Goal: Task Accomplishment & Management: Manage account settings

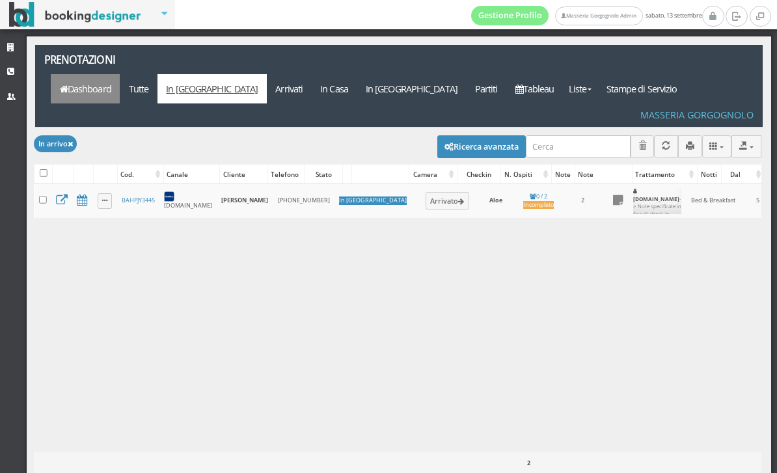
click at [120, 74] on link "Dashboard" at bounding box center [85, 88] width 69 height 29
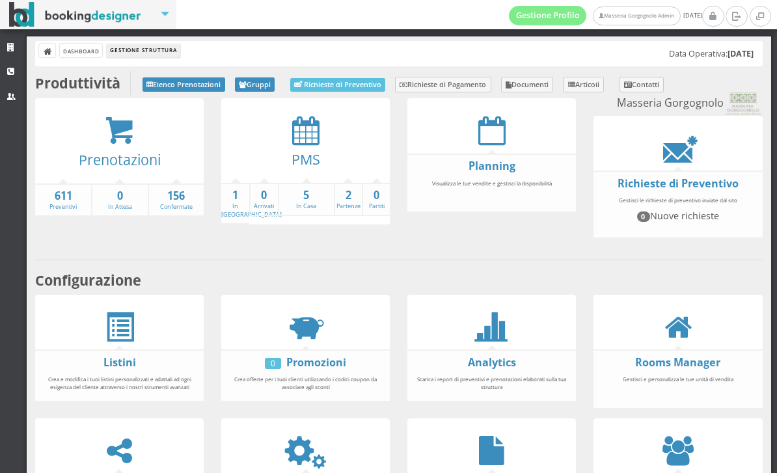
click at [297, 146] on div "PMS" at bounding box center [305, 163] width 168 height 37
click at [245, 198] on strong "1" at bounding box center [235, 195] width 28 height 15
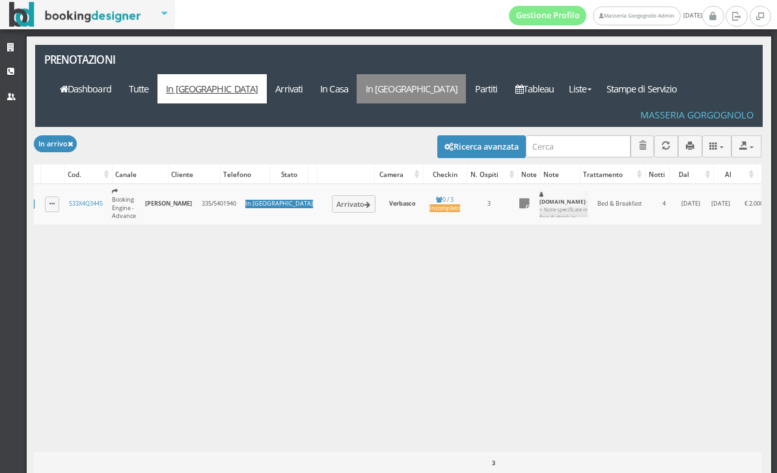
click at [466, 74] on link "In [GEOGRAPHIC_DATA]" at bounding box center [410, 88] width 109 height 29
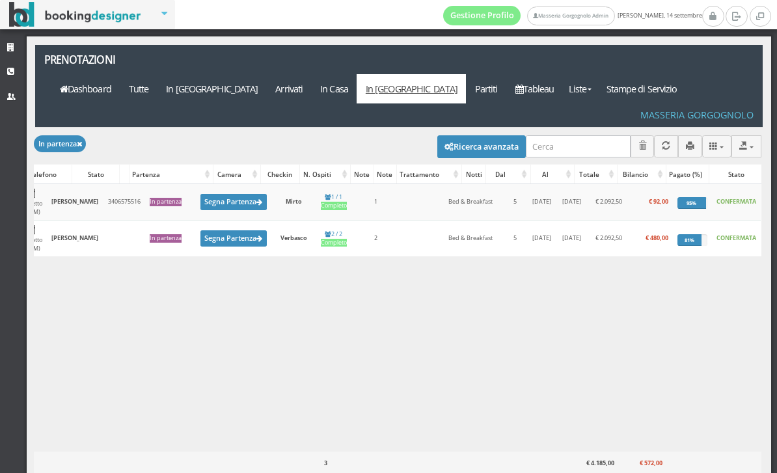
scroll to position [0, 94]
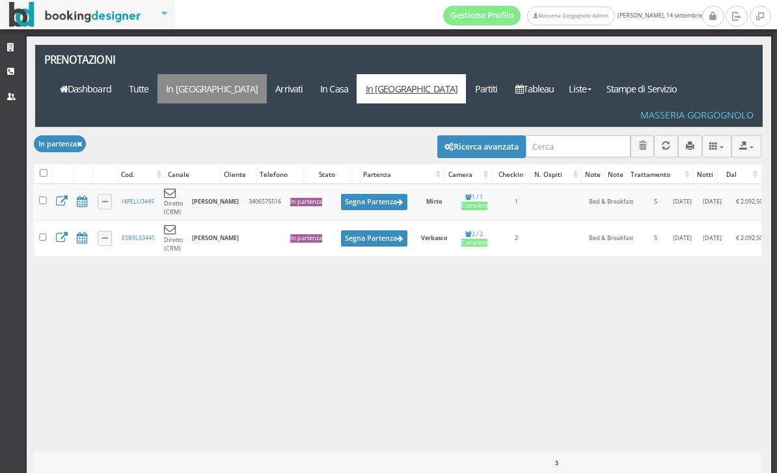
click at [267, 74] on link "In [GEOGRAPHIC_DATA]" at bounding box center [211, 88] width 109 height 29
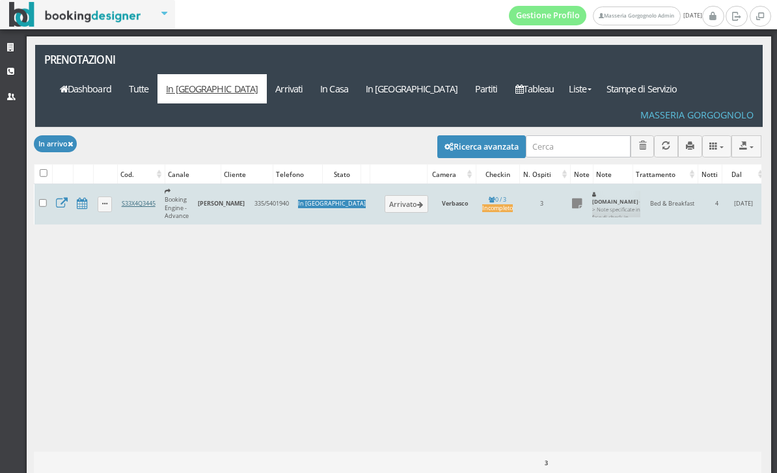
click at [144, 199] on link "S33X4Q3445" at bounding box center [139, 203] width 34 height 8
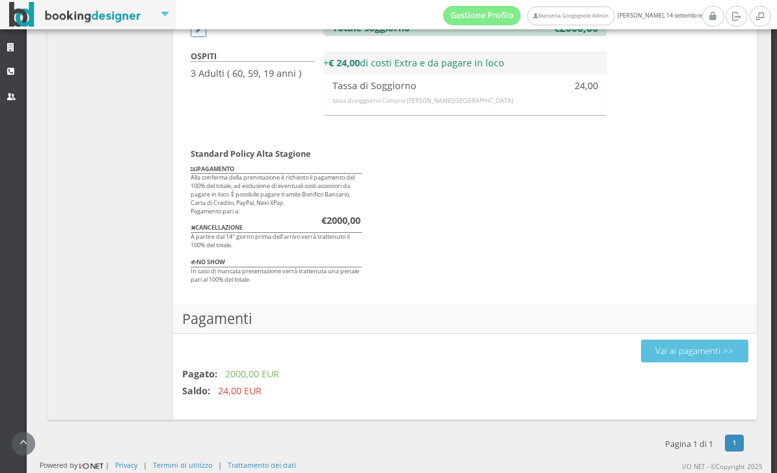
scroll to position [1317, 0]
